Goal: Information Seeking & Learning: Learn about a topic

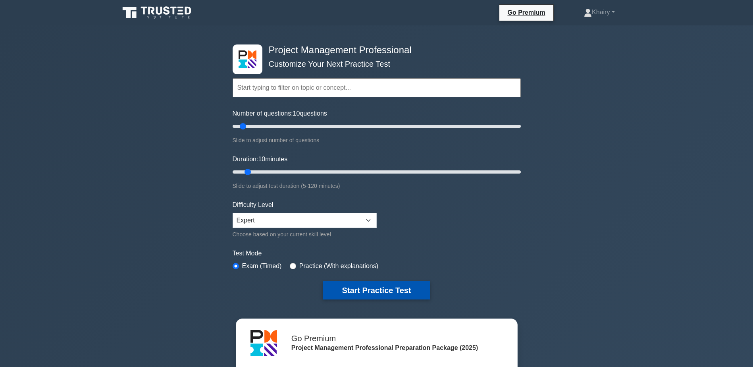
click at [360, 290] on button "Start Practice Test" at bounding box center [376, 290] width 107 height 18
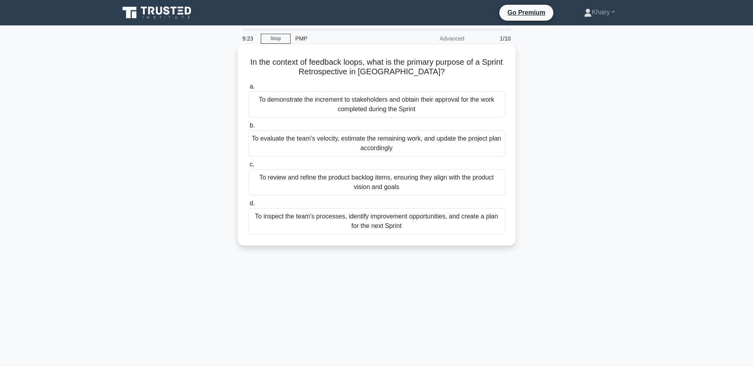
click at [384, 220] on div "To inspect the team's processes, identify improvement opportunities, and create…" at bounding box center [376, 221] width 257 height 26
click at [248, 206] on input "d. To inspect the team's processes, identify improvement opportunities, and cre…" at bounding box center [248, 203] width 0 height 5
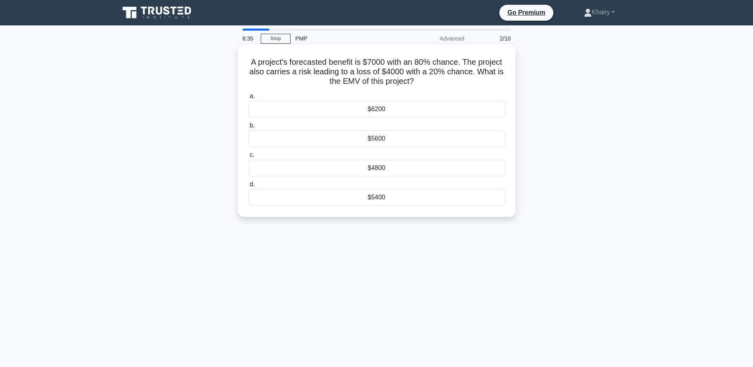
click at [375, 170] on div "$4800" at bounding box center [376, 168] width 257 height 17
click at [248, 158] on input "c. $4800" at bounding box center [248, 154] width 0 height 5
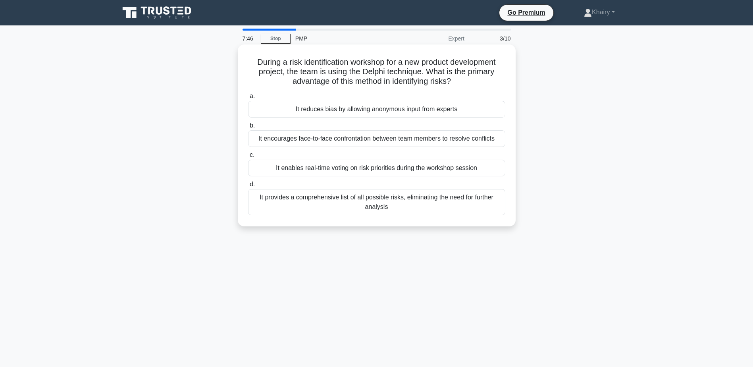
click at [383, 202] on div "It provides a comprehensive list of all possible risks, eliminating the need fo…" at bounding box center [376, 202] width 257 height 26
click at [248, 187] on input "d. It provides a comprehensive list of all possible risks, eliminating the need…" at bounding box center [248, 184] width 0 height 5
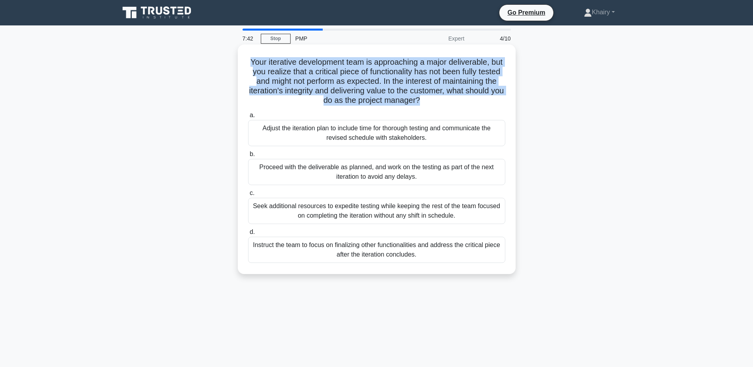
drag, startPoint x: 254, startPoint y: 58, endPoint x: 470, endPoint y: 104, distance: 221.0
click at [470, 104] on h5 "Your iterative development team is approaching a major deliverable, but you rea…" at bounding box center [376, 81] width 259 height 48
copy h5 "Your iterative development team is approaching a major deliverable, but you rea…"
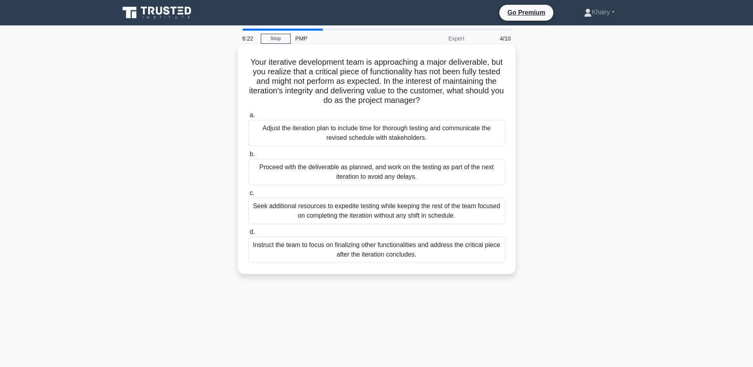
click at [361, 254] on div "Instruct the team to focus on finalizing other functionalities and address the …" at bounding box center [376, 250] width 257 height 26
click at [248, 235] on input "d. Instruct the team to focus on finalizing other functionalities and address t…" at bounding box center [248, 231] width 0 height 5
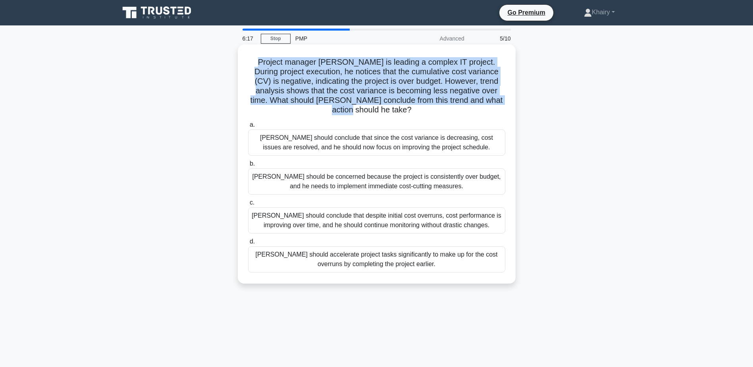
drag, startPoint x: 252, startPoint y: 58, endPoint x: 485, endPoint y: 98, distance: 237.2
click at [485, 98] on h5 "Project manager David is leading a complex IT project. During project execution…" at bounding box center [376, 86] width 259 height 58
copy h5 "Project manager David is leading a complex IT project. During project execution…"
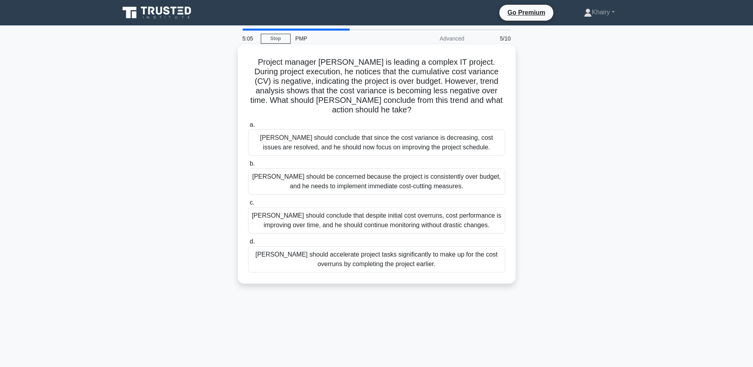
click at [327, 213] on div "David should conclude that despite initial cost overruns, cost performance is i…" at bounding box center [376, 220] width 257 height 26
click at [248, 205] on input "c. David should conclude that despite initial cost overruns, cost performance i…" at bounding box center [248, 202] width 0 height 5
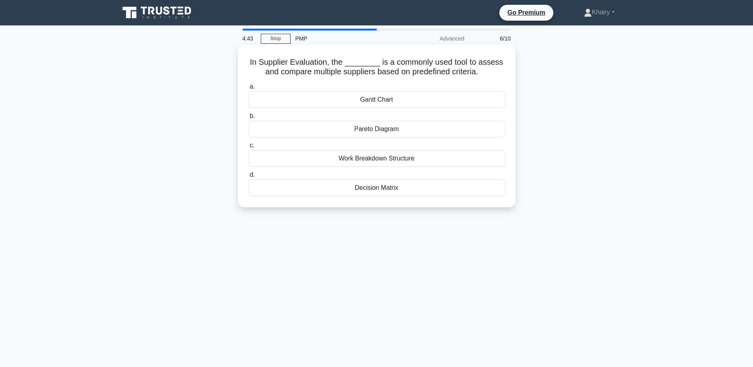
click at [387, 100] on div "Gantt Chart" at bounding box center [376, 99] width 257 height 17
click at [248, 89] on input "a. Gantt Chart" at bounding box center [248, 86] width 0 height 5
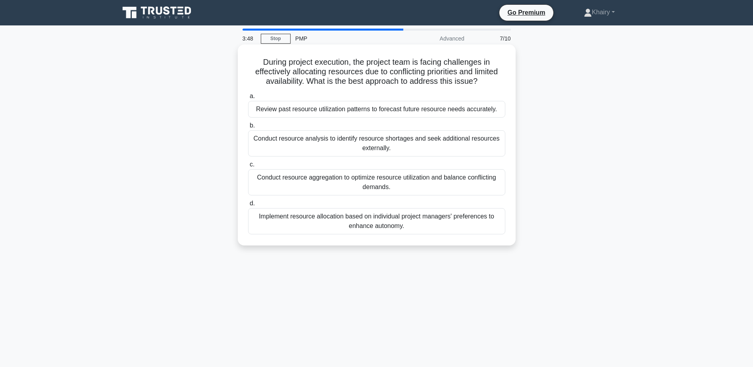
click at [370, 185] on div "Conduct resource aggregation to optimize resource utilization and balance confl…" at bounding box center [376, 182] width 257 height 26
click at [248, 167] on input "c. Conduct resource aggregation to optimize resource utilization and balance co…" at bounding box center [248, 164] width 0 height 5
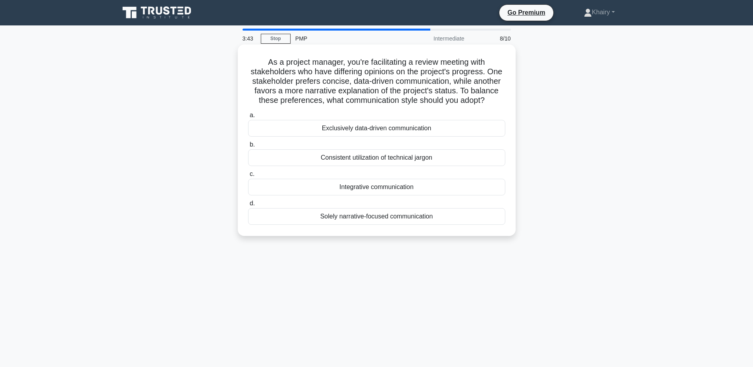
drag, startPoint x: 260, startPoint y: 60, endPoint x: 434, endPoint y: 106, distance: 179.4
click at [434, 106] on h5 "As a project manager, you're facilitating a review meeting with stakeholders wh…" at bounding box center [376, 81] width 259 height 48
copy h5 "As a project manager, you're facilitating a review meeting with stakeholders wh…"
click at [346, 137] on div "Exclusively data-driven communication" at bounding box center [376, 128] width 257 height 17
click at [248, 118] on input "a. Exclusively data-driven communication" at bounding box center [248, 115] width 0 height 5
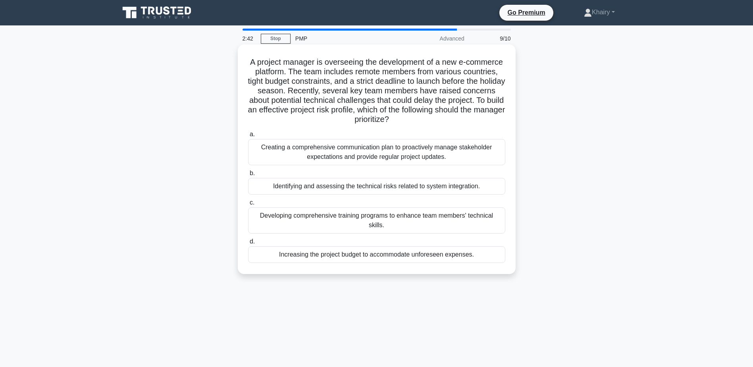
drag, startPoint x: 266, startPoint y: 58, endPoint x: 458, endPoint y: 117, distance: 200.8
click at [458, 117] on h5 "A project manager is overseeing the development of a new e-commerce platform. T…" at bounding box center [376, 90] width 259 height 67
copy h5 "A project manager is overseeing the development of a new e-commerce platform. T…"
click at [351, 188] on div "Identifying and assessing the technical risks related to system integration." at bounding box center [376, 186] width 257 height 17
click at [248, 176] on input "b. Identifying and assessing the technical risks related to system integration." at bounding box center [248, 173] width 0 height 5
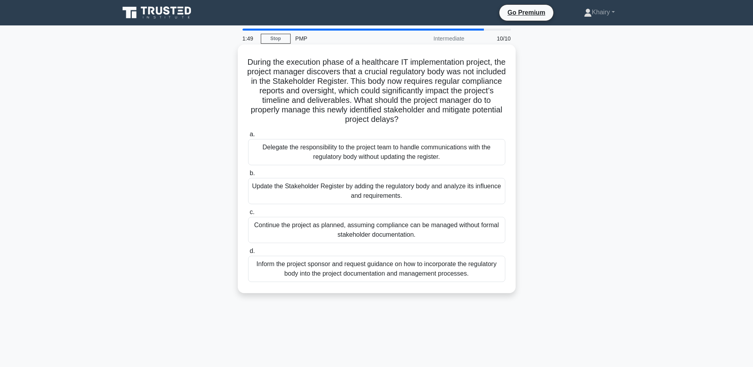
drag, startPoint x: 248, startPoint y: 58, endPoint x: 419, endPoint y: 121, distance: 181.4
click at [419, 121] on h5 "During the execution phase of a healthcare IT implementation project, the proje…" at bounding box center [376, 90] width 259 height 67
copy h5 "During the execution phase of a healthcare IT implementation project, the proje…"
click at [343, 192] on div "Update the Stakeholder Register by adding the regulatory body and analyze its i…" at bounding box center [376, 191] width 257 height 26
click at [248, 176] on input "b. Update the Stakeholder Register by adding the regulatory body and analyze it…" at bounding box center [248, 173] width 0 height 5
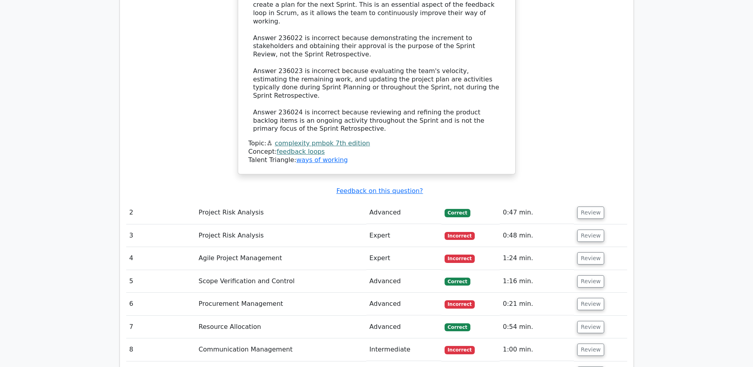
scroll to position [952, 0]
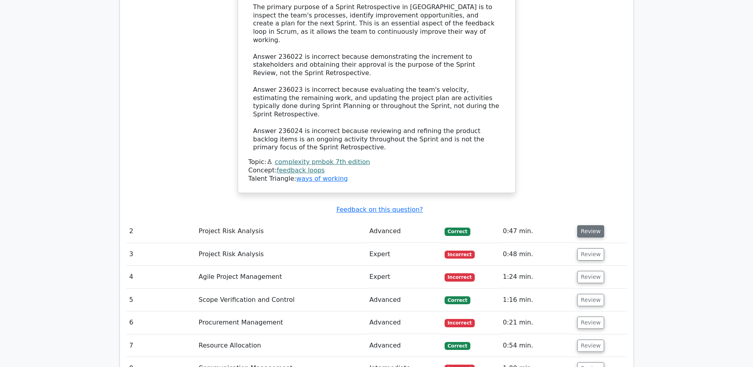
click at [586, 225] on button "Review" at bounding box center [590, 231] width 27 height 12
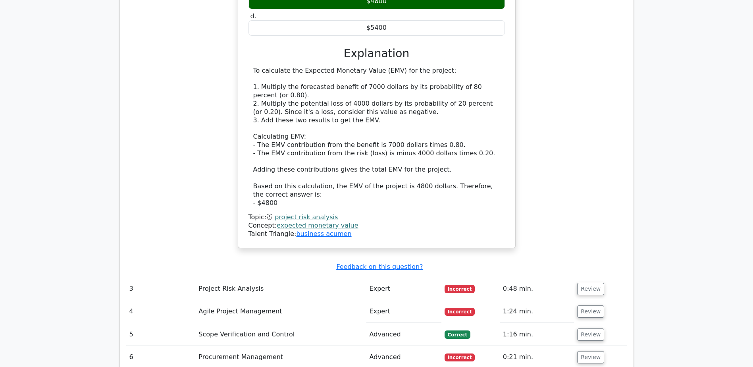
scroll to position [1309, 0]
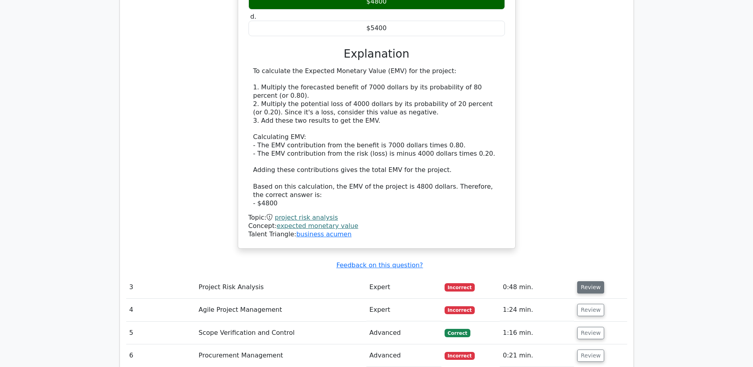
click at [590, 281] on button "Review" at bounding box center [590, 287] width 27 height 12
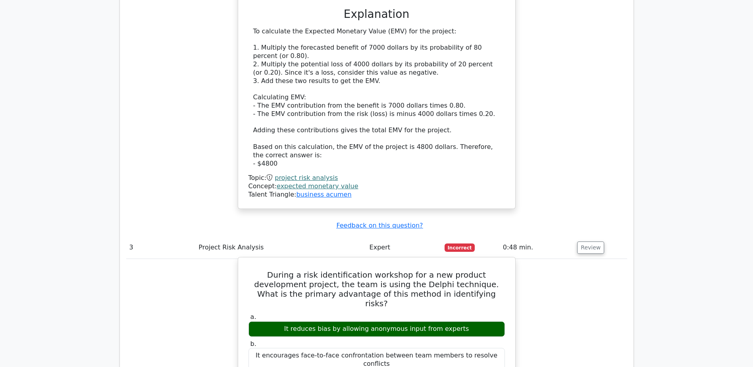
scroll to position [1389, 0]
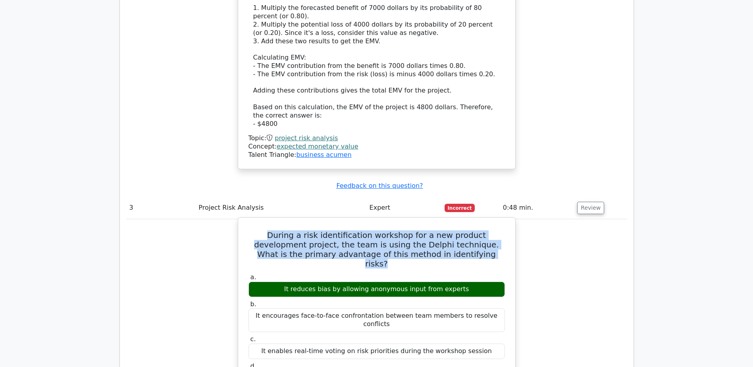
drag, startPoint x: 252, startPoint y: 187, endPoint x: 461, endPoint y: 210, distance: 210.4
click at [461, 230] on h5 "During a risk identification workshop for a new product development project, th…" at bounding box center [377, 249] width 258 height 38
copy h5 "During a risk identification workshop for a new product development project, th…"
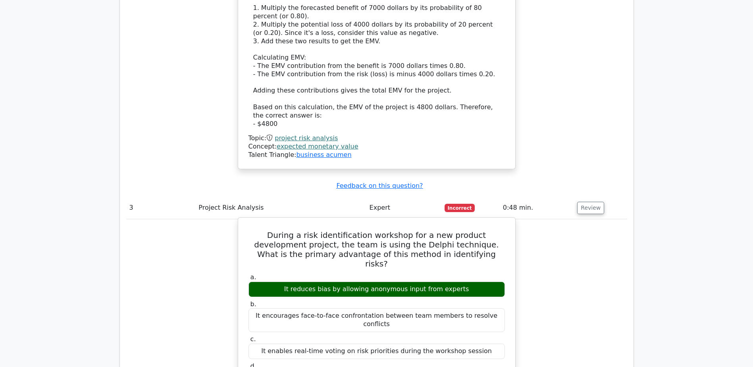
drag, startPoint x: 289, startPoint y: 232, endPoint x: 471, endPoint y: 234, distance: 181.7
click at [471, 281] on div "It reduces bias by allowing anonymous input from experts" at bounding box center [376, 288] width 256 height 15
copy div "It reduces bias by allowing anonymous input from experts"
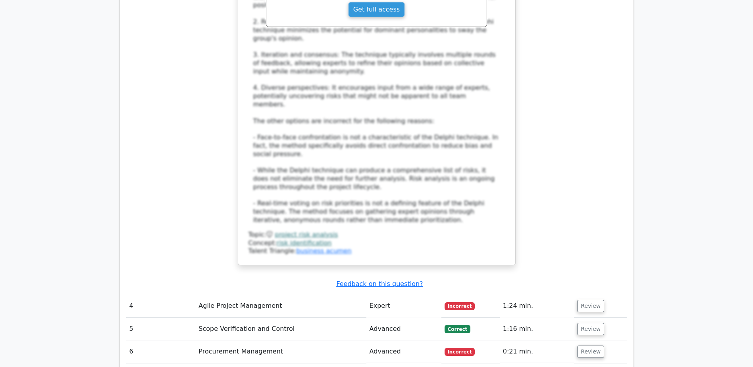
scroll to position [1865, 0]
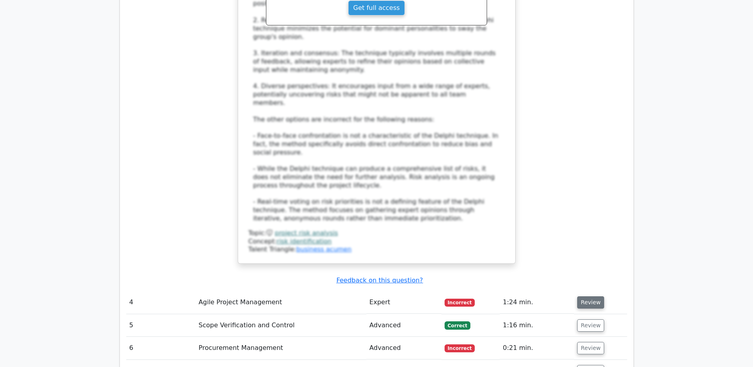
click at [587, 296] on button "Review" at bounding box center [590, 302] width 27 height 12
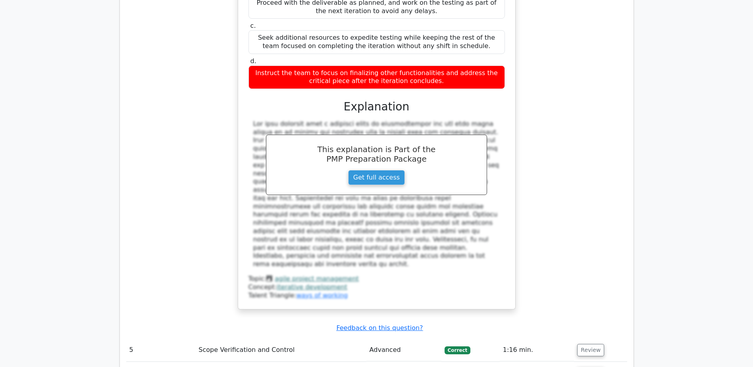
scroll to position [2302, 0]
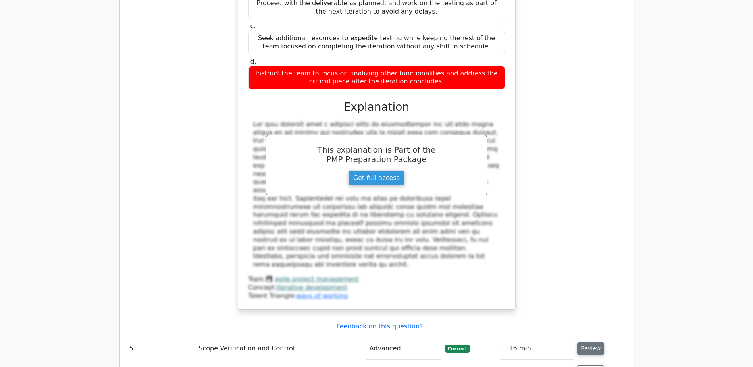
click at [591, 342] on button "Review" at bounding box center [590, 348] width 27 height 12
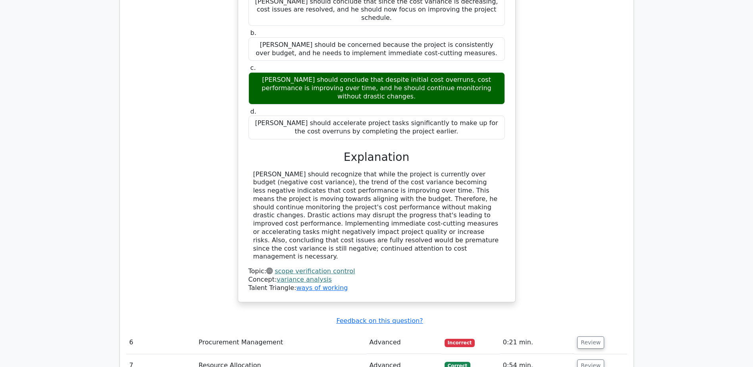
scroll to position [2817, 0]
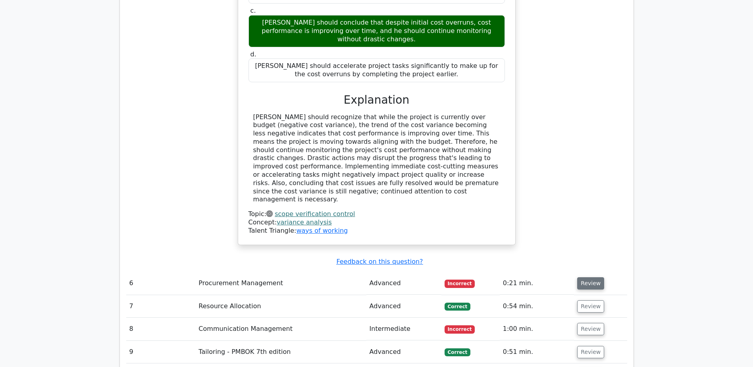
click at [588, 277] on button "Review" at bounding box center [590, 283] width 27 height 12
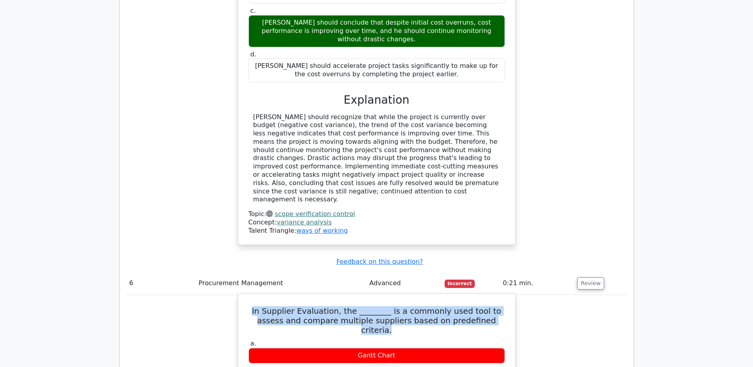
drag, startPoint x: 250, startPoint y: 127, endPoint x: 492, endPoint y: 138, distance: 242.0
click at [492, 306] on h5 "In Supplier Evaluation, the ________ is a commonly used tool to assess and comp…" at bounding box center [377, 320] width 258 height 29
copy h5 "In Supplier Evaluation, the ________ is a commonly used tool to assess and comp…"
drag, startPoint x: 351, startPoint y: 242, endPoint x: 411, endPoint y: 242, distance: 60.3
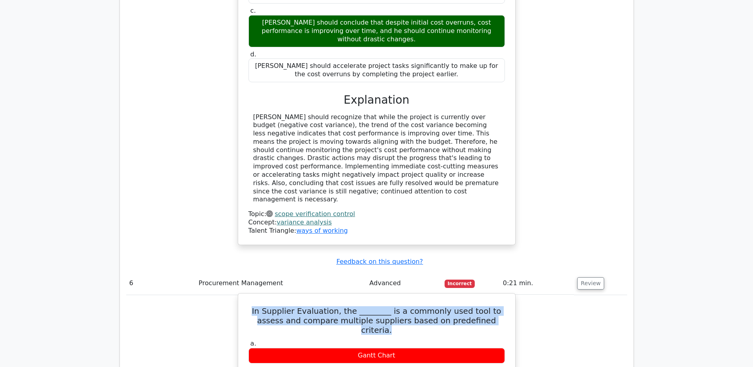
copy div "Decision Matrix"
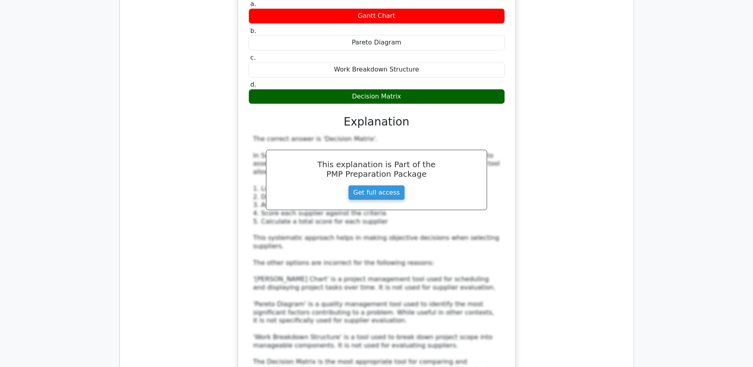
scroll to position [3175, 0]
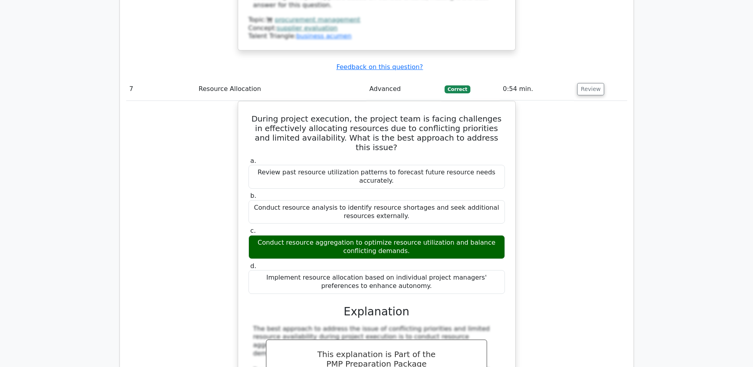
scroll to position [3571, 0]
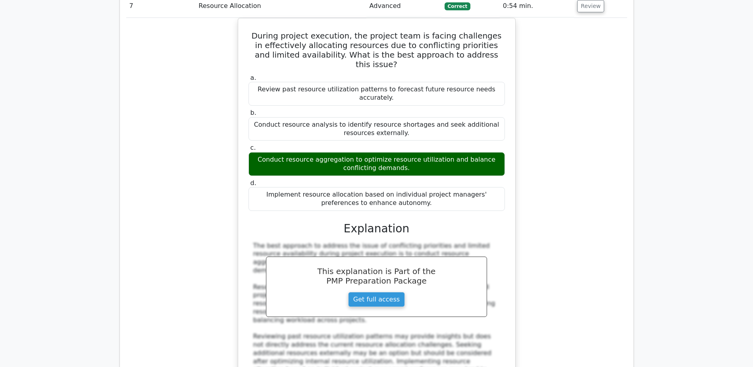
scroll to position [3690, 0]
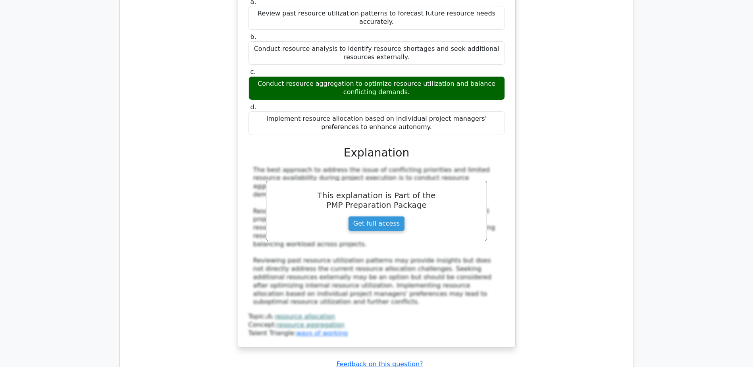
drag, startPoint x: 263, startPoint y: 161, endPoint x: 390, endPoint y: 212, distance: 136.6
copy h5 "As a project manager, you're facilitating a review meeting with stakeholders wh…"
drag, startPoint x: 337, startPoint y: 288, endPoint x: 426, endPoint y: 286, distance: 88.9
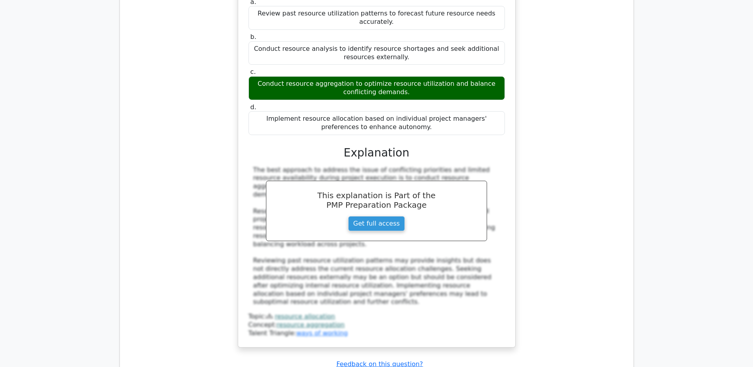
copy div "Integrative communication"
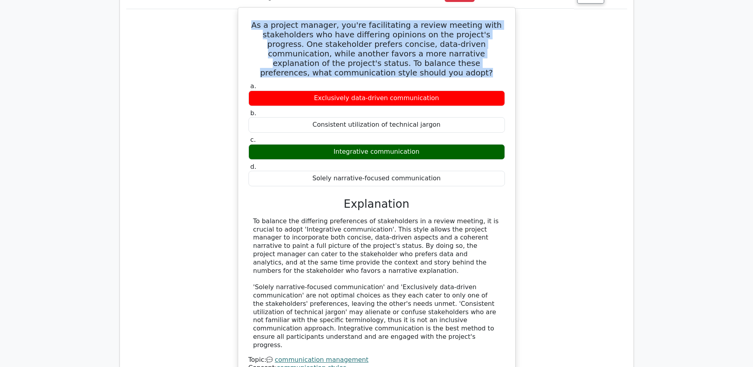
scroll to position [4087, 0]
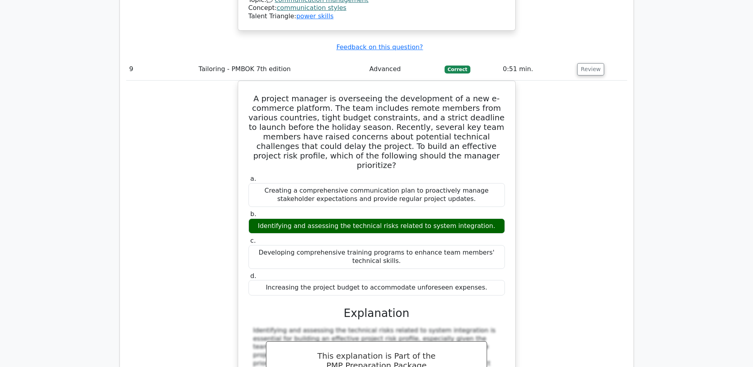
scroll to position [4484, 0]
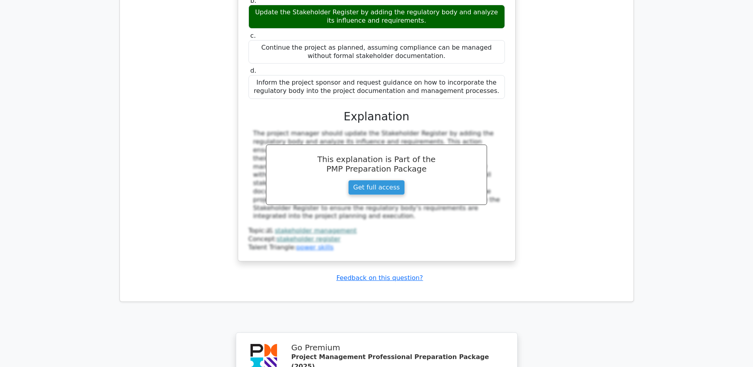
scroll to position [5075, 0]
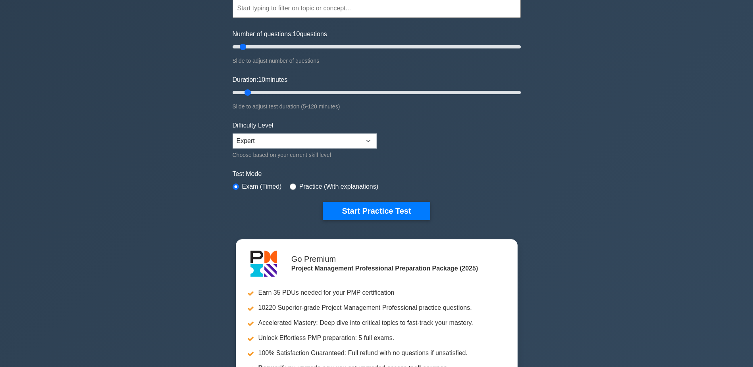
scroll to position [40, 0]
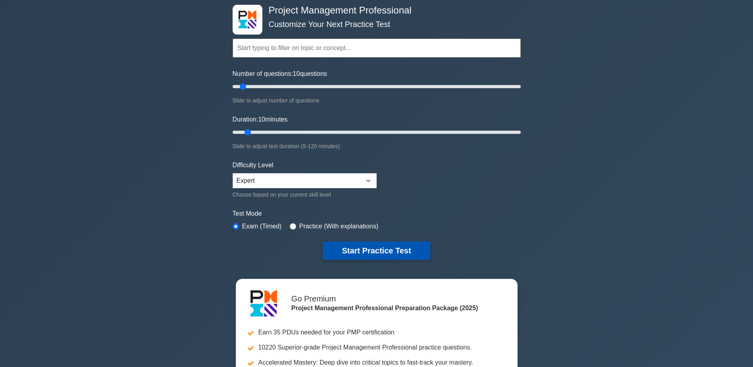
click at [373, 247] on button "Start Practice Test" at bounding box center [376, 250] width 107 height 18
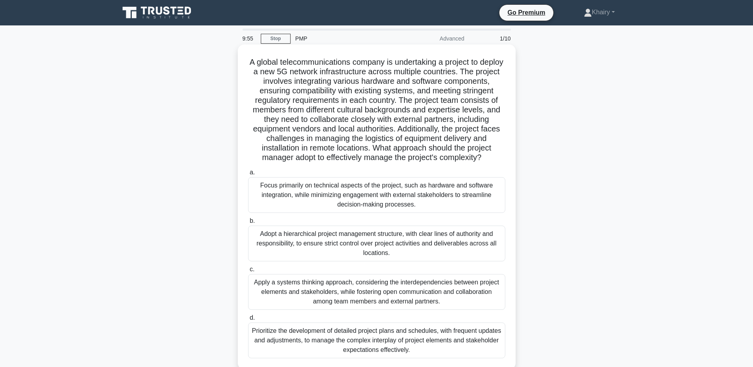
drag, startPoint x: 249, startPoint y: 58, endPoint x: 504, endPoint y: 162, distance: 275.5
click at [504, 162] on h5 "A global telecommunications company is undertaking a project to deploy a new 5G…" at bounding box center [376, 110] width 259 height 106
copy h5 "A global telecommunications company is undertaking a project to deploy a new 5G…"
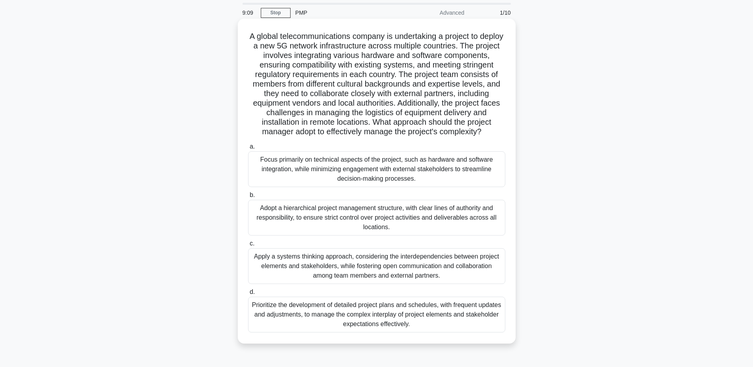
scroll to position [40, 0]
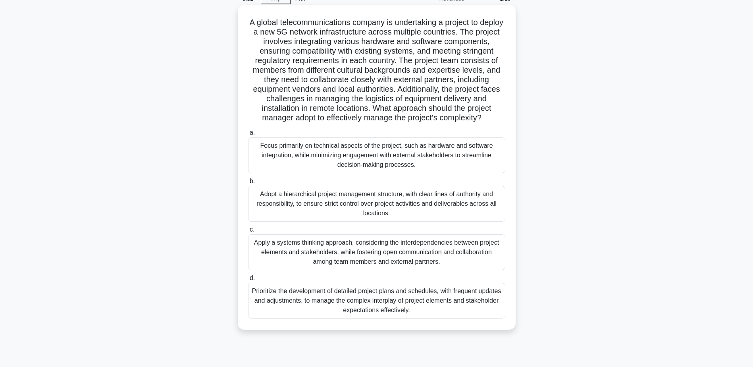
click at [337, 211] on div "Adopt a hierarchical project management structure, with clear lines of authorit…" at bounding box center [376, 204] width 257 height 36
click at [248, 184] on input "b. Adopt a hierarchical project management structure, with clear lines of autho…" at bounding box center [248, 181] width 0 height 5
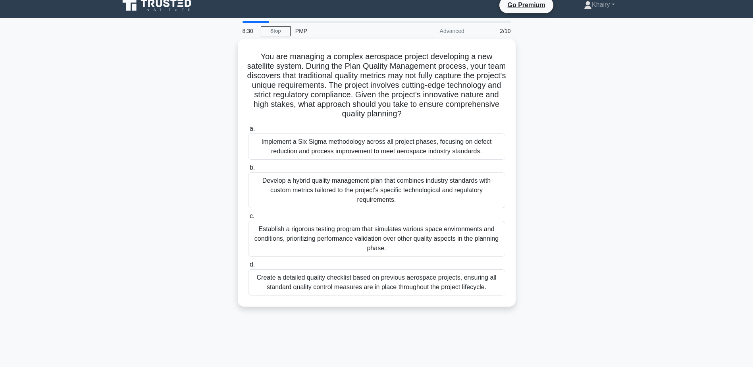
scroll to position [0, 0]
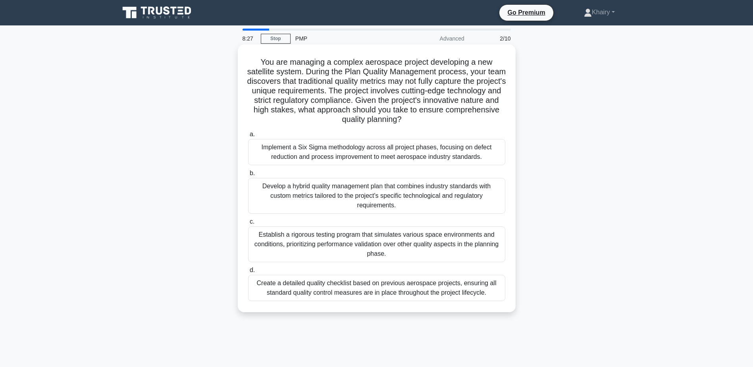
drag, startPoint x: 256, startPoint y: 60, endPoint x: 456, endPoint y: 122, distance: 209.5
click at [456, 122] on h5 "You are managing a complex aerospace project developing a new satellite system.…" at bounding box center [376, 90] width 259 height 67
copy h5 "You are managing a complex aerospace project developing a new satellite system.…"
click at [354, 286] on div "Create a detailed quality checklist based on previous aerospace projects, ensur…" at bounding box center [376, 288] width 257 height 26
click at [248, 273] on input "d. Create a detailed quality checklist based on previous aerospace projects, en…" at bounding box center [248, 269] width 0 height 5
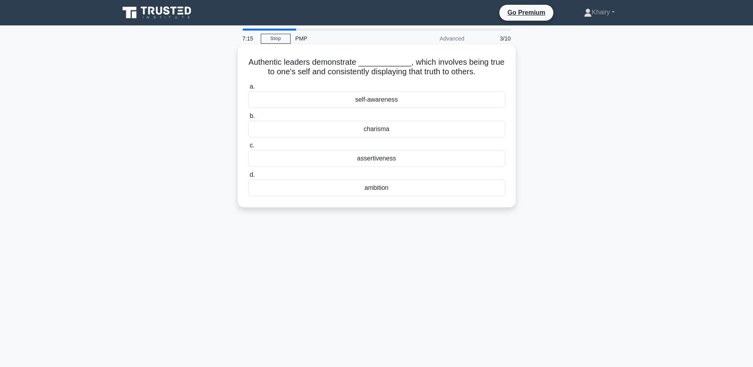
drag, startPoint x: 244, startPoint y: 59, endPoint x: 482, endPoint y: 77, distance: 238.7
click at [482, 77] on div "Authentic leaders demonstrate ____________, which involves being true to one's …" at bounding box center [376, 126] width 271 height 156
copy h5 "Authentic leaders demonstrate ____________, which involves being true to one's …"
drag, startPoint x: 353, startPoint y: 158, endPoint x: 399, endPoint y: 156, distance: 46.1
click at [399, 156] on div "assertiveness" at bounding box center [376, 158] width 257 height 17
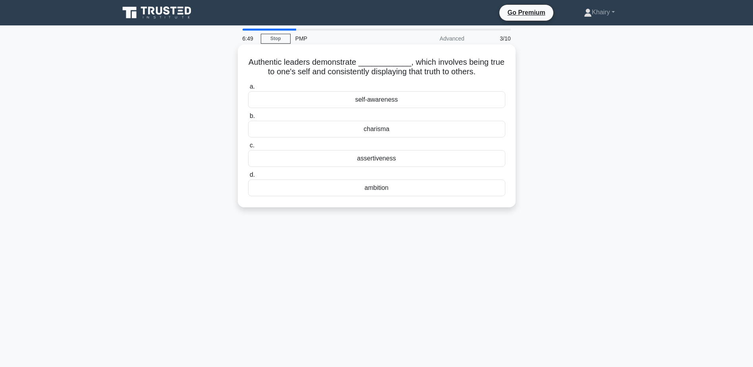
copy div "assertiveness"
drag, startPoint x: 359, startPoint y: 187, endPoint x: 413, endPoint y: 188, distance: 54.4
click at [413, 188] on div "ambition" at bounding box center [376, 187] width 257 height 17
copy div "ambition"
click at [369, 100] on div "self-awareness" at bounding box center [376, 99] width 257 height 17
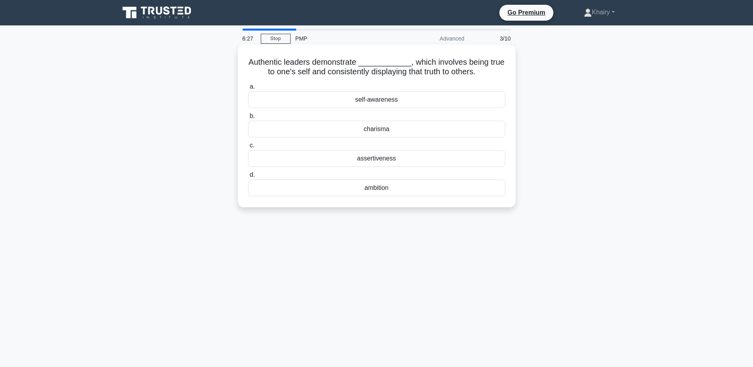
click at [248, 89] on input "a. self-awareness" at bounding box center [248, 86] width 0 height 5
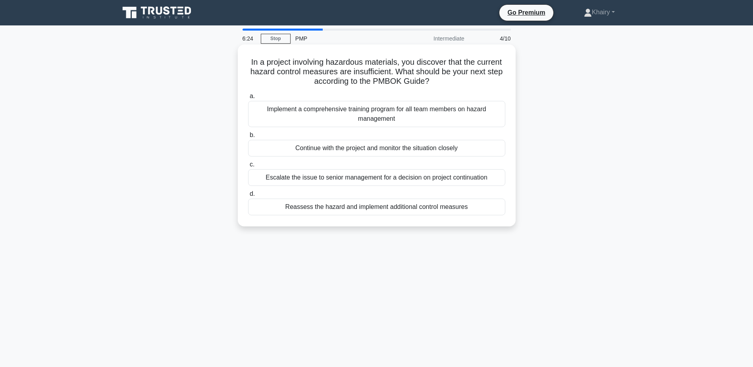
drag, startPoint x: 246, startPoint y: 59, endPoint x: 432, endPoint y: 87, distance: 187.7
click at [432, 87] on div "In a project involving hazardous materials, you discover that the current hazar…" at bounding box center [376, 135] width 271 height 175
copy h5 "In a project involving hazardous materials, you discover that the current hazar…"
click at [352, 109] on div "Implement a comprehensive training program for all team members on hazard manag…" at bounding box center [376, 114] width 257 height 26
click at [248, 99] on input "a. Implement a comprehensive training program for all team members on hazard ma…" at bounding box center [248, 96] width 0 height 5
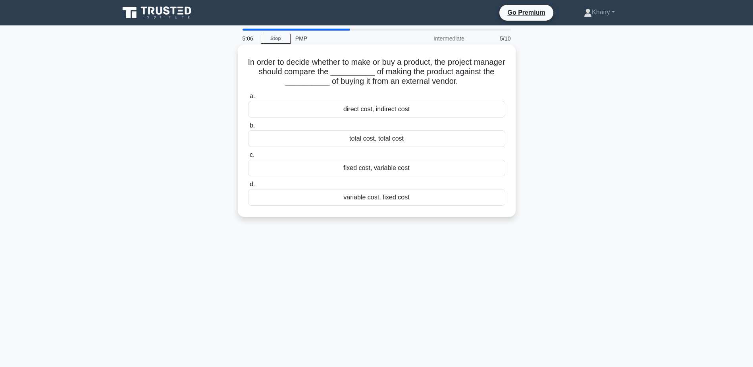
click at [380, 142] on div "total cost, total cost" at bounding box center [376, 138] width 257 height 17
click at [248, 128] on input "b. total cost, total cost" at bounding box center [248, 125] width 0 height 5
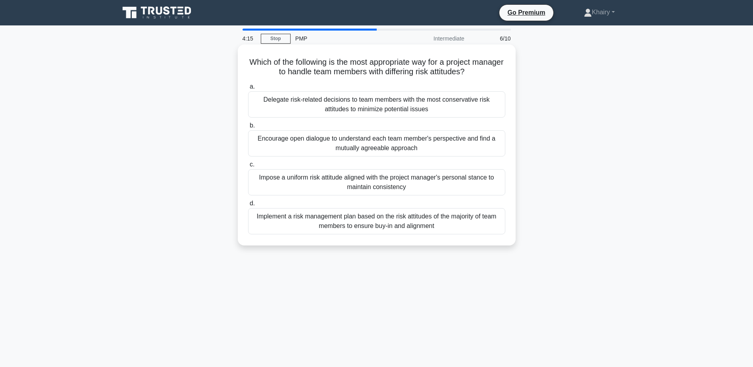
click at [377, 222] on div "Implement a risk management plan based on the risk attitudes of the majority of…" at bounding box center [376, 221] width 257 height 26
click at [248, 206] on input "d. Implement a risk management plan based on the risk attitudes of the majority…" at bounding box center [248, 203] width 0 height 5
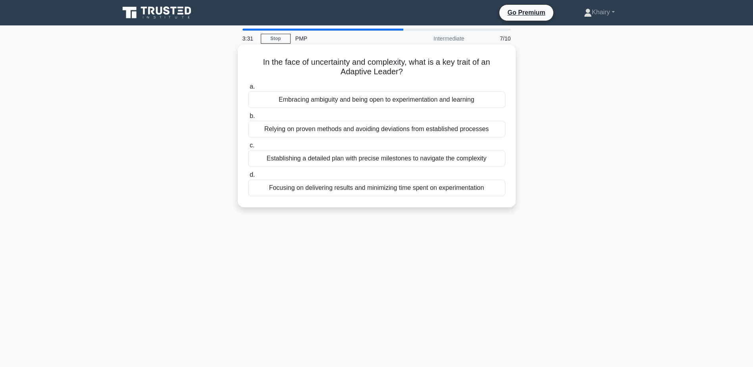
click at [310, 99] on div "Embracing ambiguity and being open to experimentation and learning" at bounding box center [376, 99] width 257 height 17
click at [248, 89] on input "a. Embracing ambiguity and being open to experimentation and learning" at bounding box center [248, 86] width 0 height 5
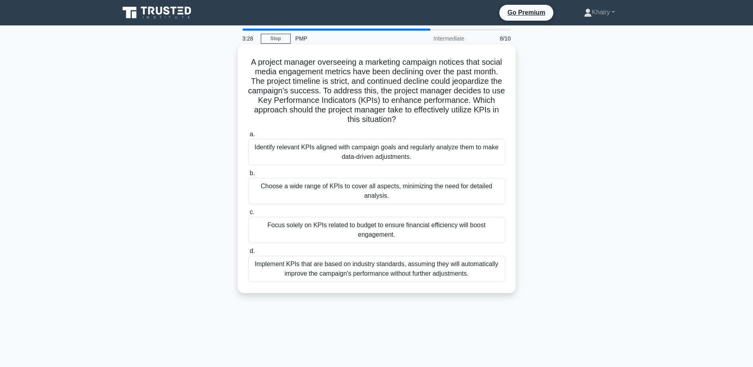
drag, startPoint x: 247, startPoint y: 61, endPoint x: 432, endPoint y: 117, distance: 193.3
click at [432, 117] on h5 "A project manager overseeing a marketing campaign notices that social media eng…" at bounding box center [376, 90] width 259 height 67
copy h5 "A project manager overseeing a marketing campaign notices that social media eng…"
click at [334, 155] on div "Identify relevant KPIs aligned with campaign goals and regularly analyze them t…" at bounding box center [376, 152] width 257 height 26
click at [248, 137] on input "a. Identify relevant KPIs aligned with campaign goals and regularly analyze the…" at bounding box center [248, 134] width 0 height 5
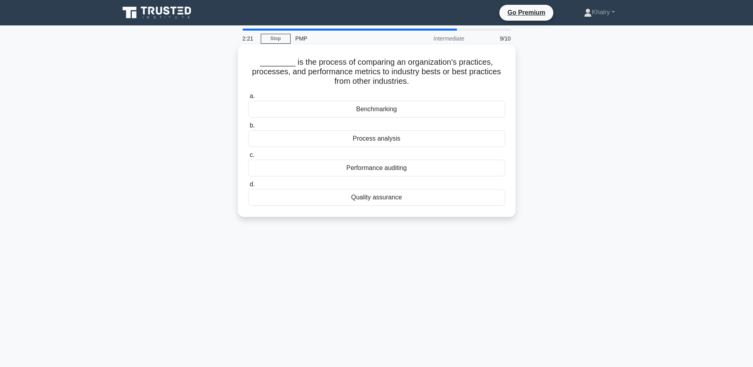
click at [385, 199] on div "Quality assurance" at bounding box center [376, 197] width 257 height 17
click at [248, 187] on input "d. Quality assurance" at bounding box center [248, 184] width 0 height 5
click at [379, 110] on div "Asynchronous communication" at bounding box center [376, 109] width 257 height 17
click at [248, 99] on input "a. Asynchronous communication" at bounding box center [248, 96] width 0 height 5
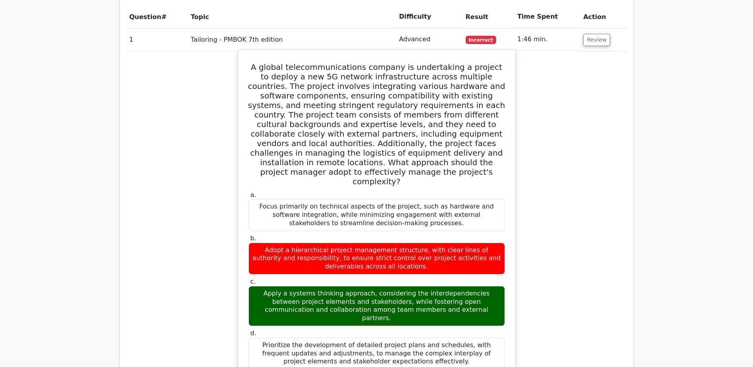
scroll to position [635, 0]
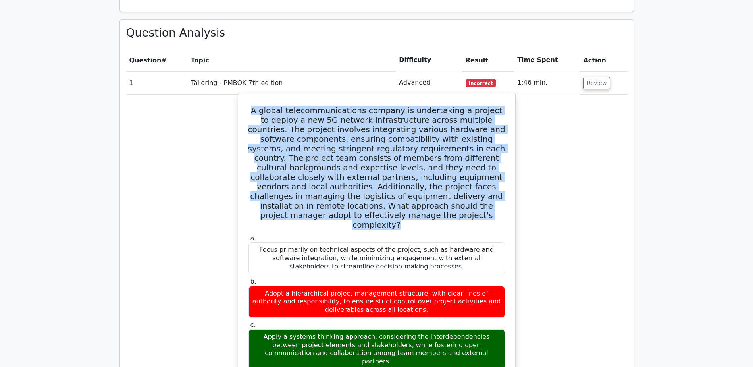
drag, startPoint x: 258, startPoint y: 81, endPoint x: 508, endPoint y: 177, distance: 267.7
copy h5 "A global telecommunications company is undertaking a project to deploy a new 5G…"
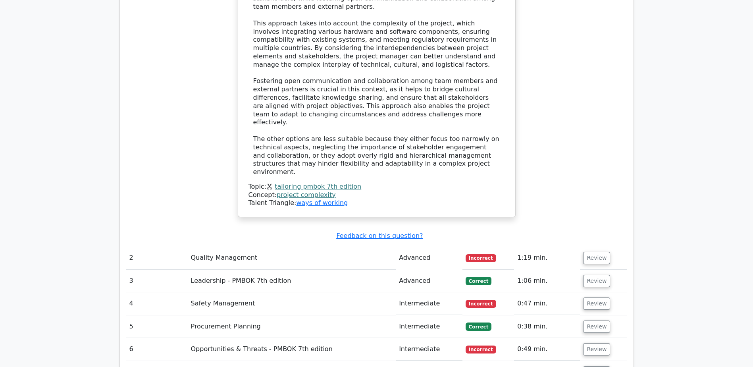
scroll to position [1111, 0]
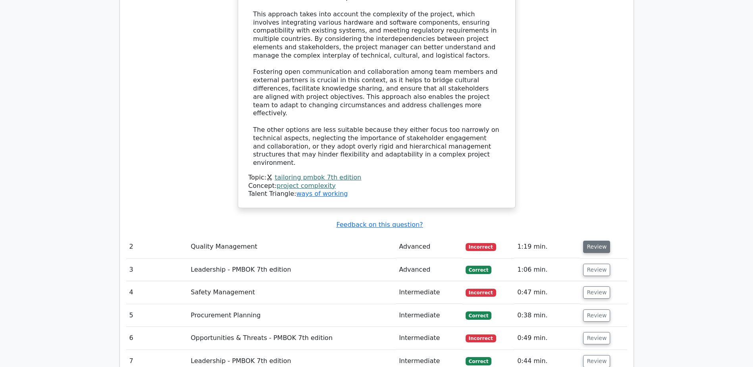
click at [594, 240] on button "Review" at bounding box center [596, 246] width 27 height 12
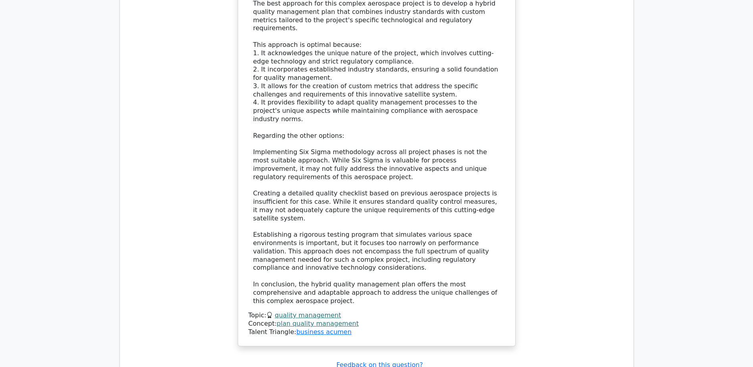
scroll to position [1706, 0]
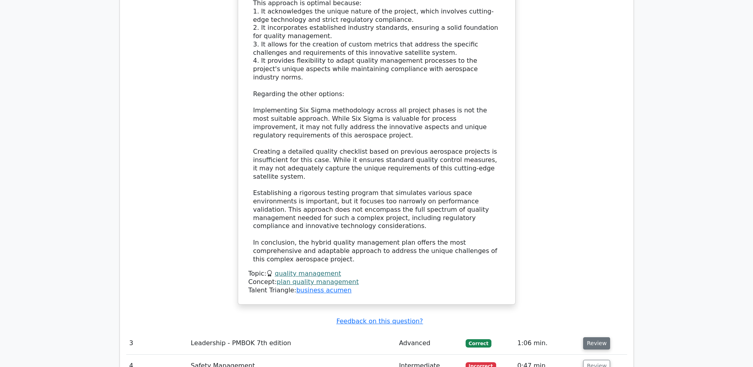
click at [591, 337] on button "Review" at bounding box center [596, 343] width 27 height 12
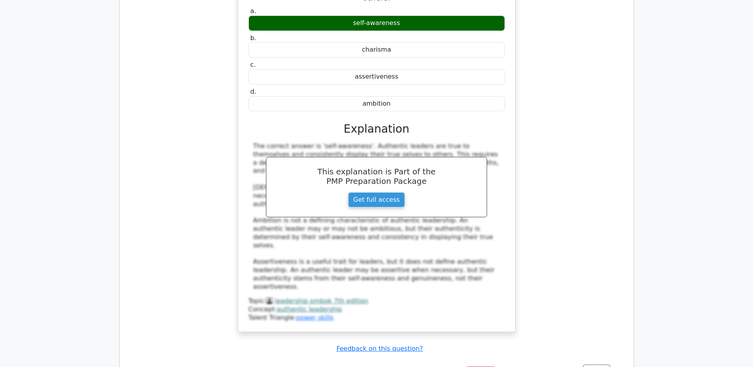
scroll to position [2103, 0]
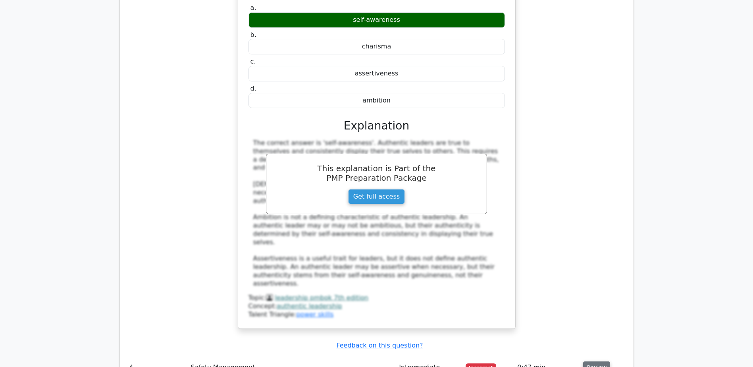
click at [596, 361] on button "Review" at bounding box center [596, 367] width 27 height 12
drag, startPoint x: 260, startPoint y: 209, endPoint x: 465, endPoint y: 229, distance: 207.0
copy h5 "In a project involving hazardous materials, you discover that the current hazar…"
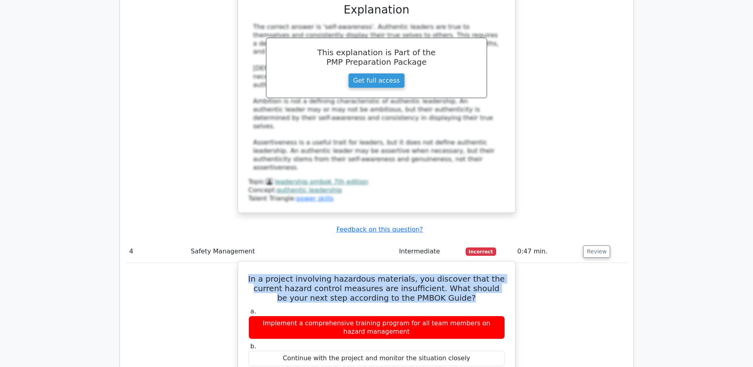
scroll to position [2222, 0]
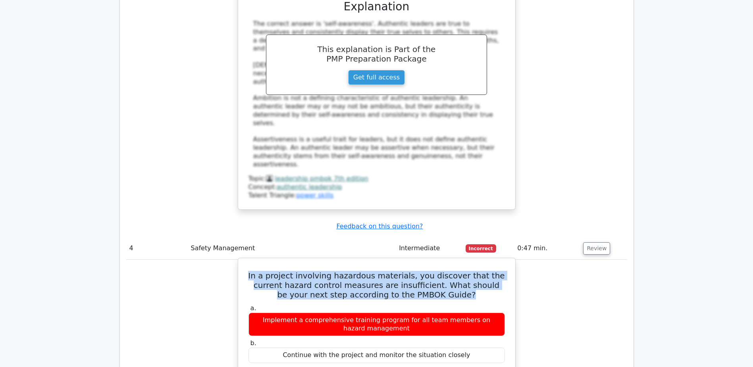
drag, startPoint x: 281, startPoint y: 226, endPoint x: 475, endPoint y: 224, distance: 194.8
copy div "Reassess the hazard and implement additional control measures"
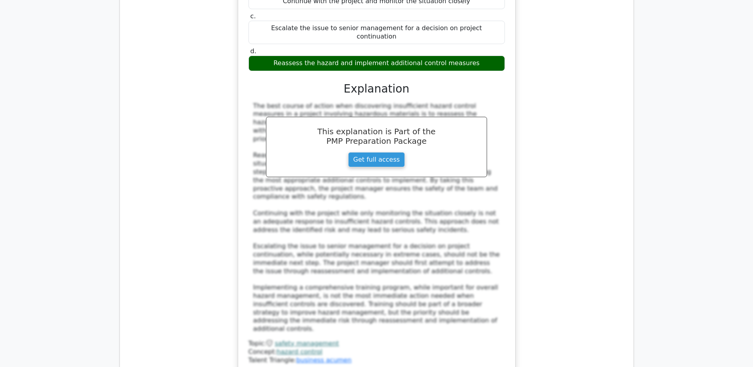
scroll to position [2579, 0]
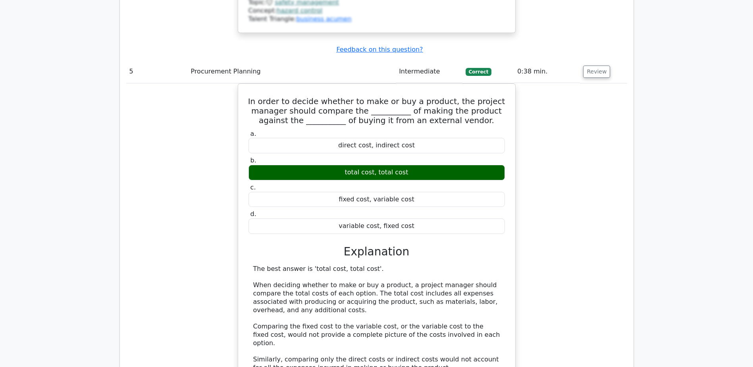
scroll to position [2976, 0]
